Goal: Task Accomplishment & Management: Manage account settings

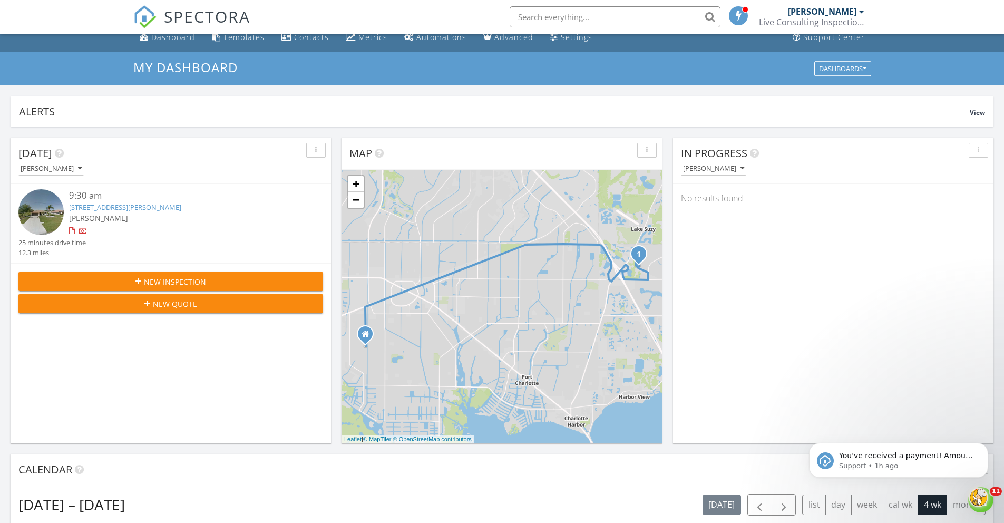
scroll to position [14, 0]
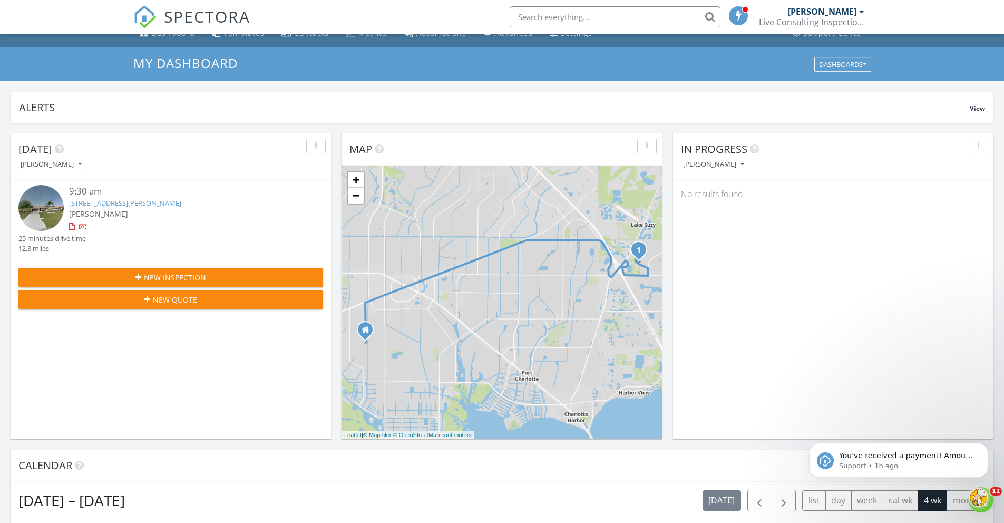
click at [128, 201] on link "[STREET_ADDRESS][PERSON_NAME]" at bounding box center [125, 202] width 112 height 9
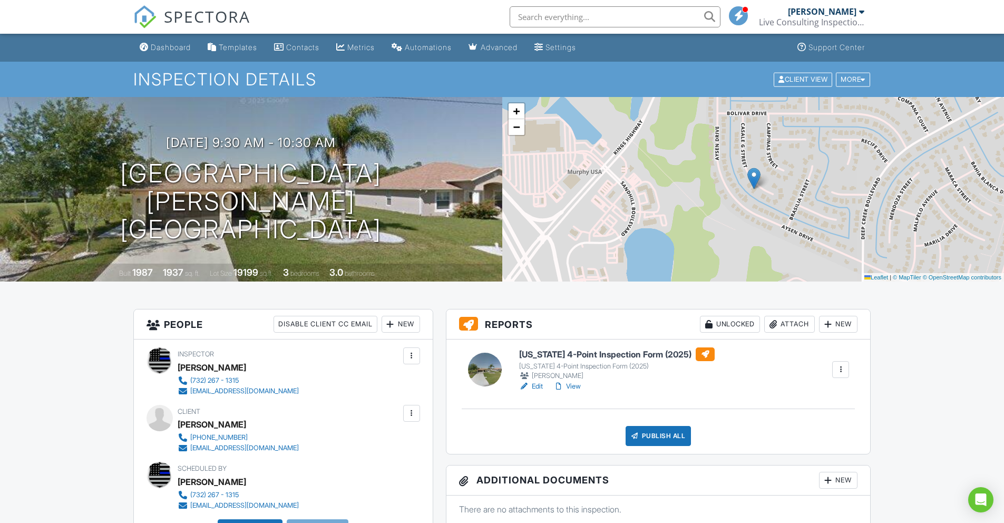
click at [535, 383] on link "Edit" at bounding box center [531, 386] width 24 height 11
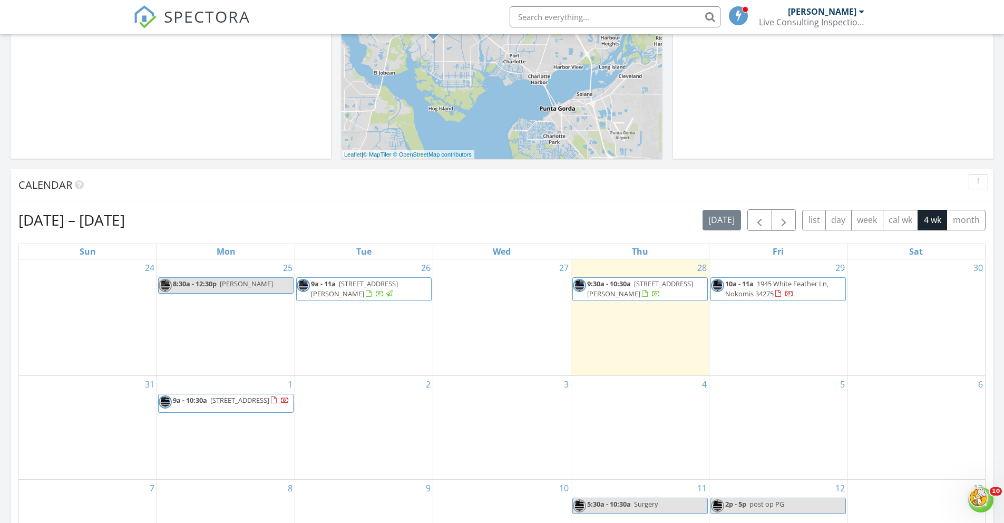
scroll to position [326, 0]
